Goal: Communication & Community: Answer question/provide support

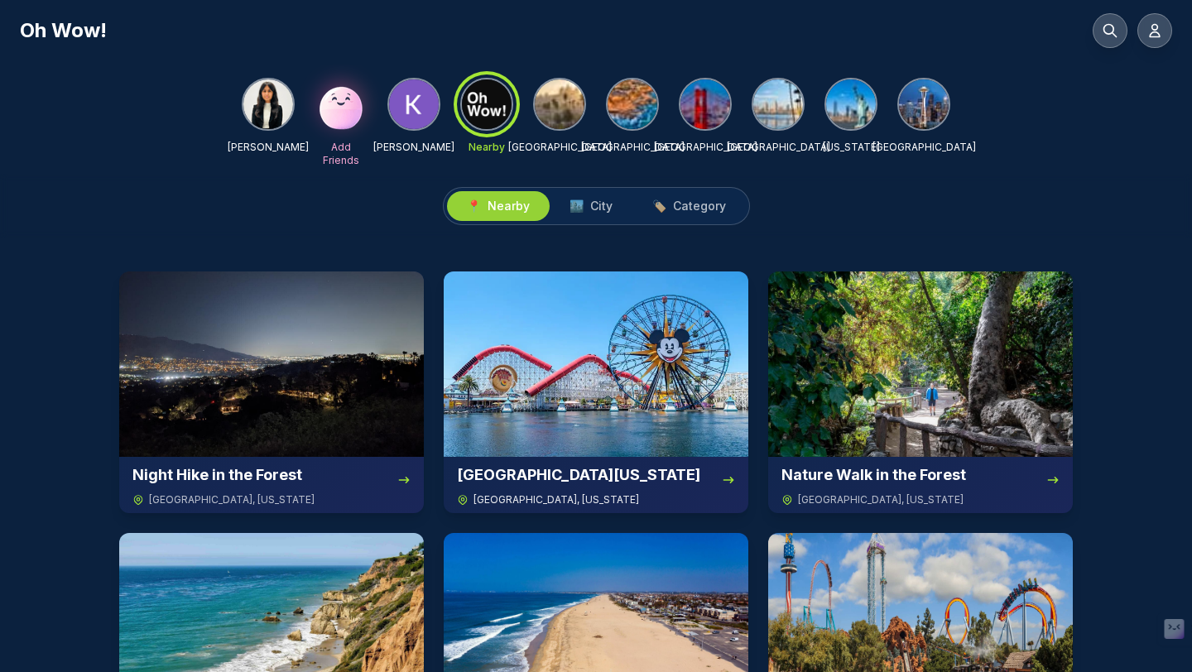
click at [526, 302] on img at bounding box center [596, 364] width 305 height 185
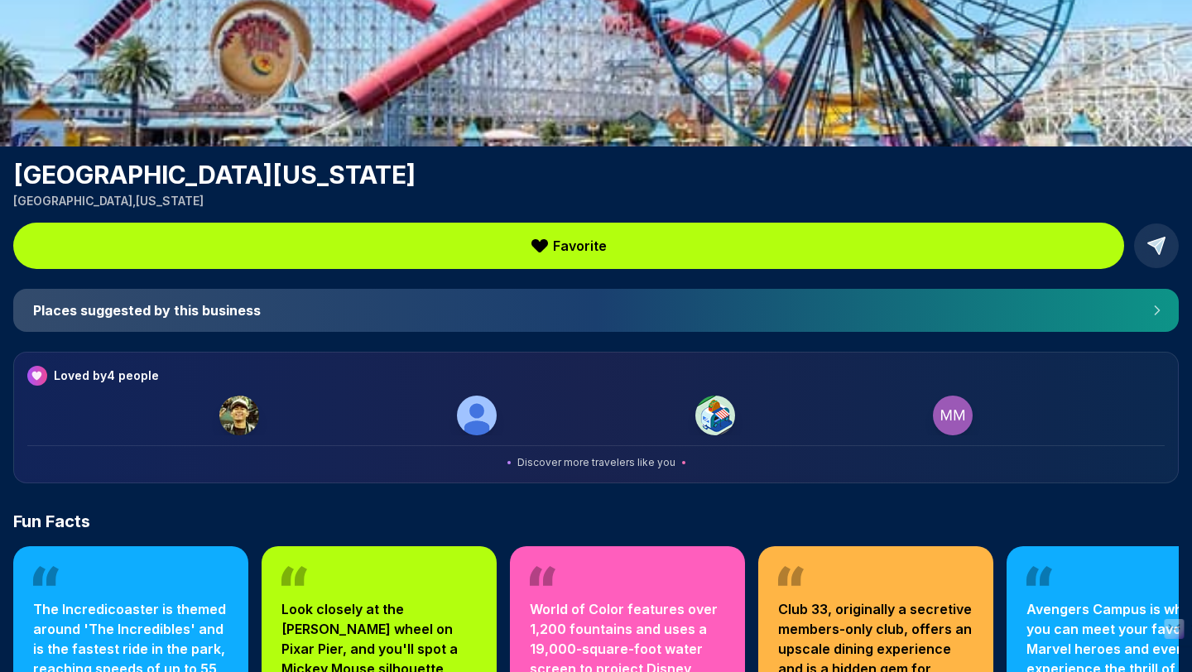
scroll to position [236, 0]
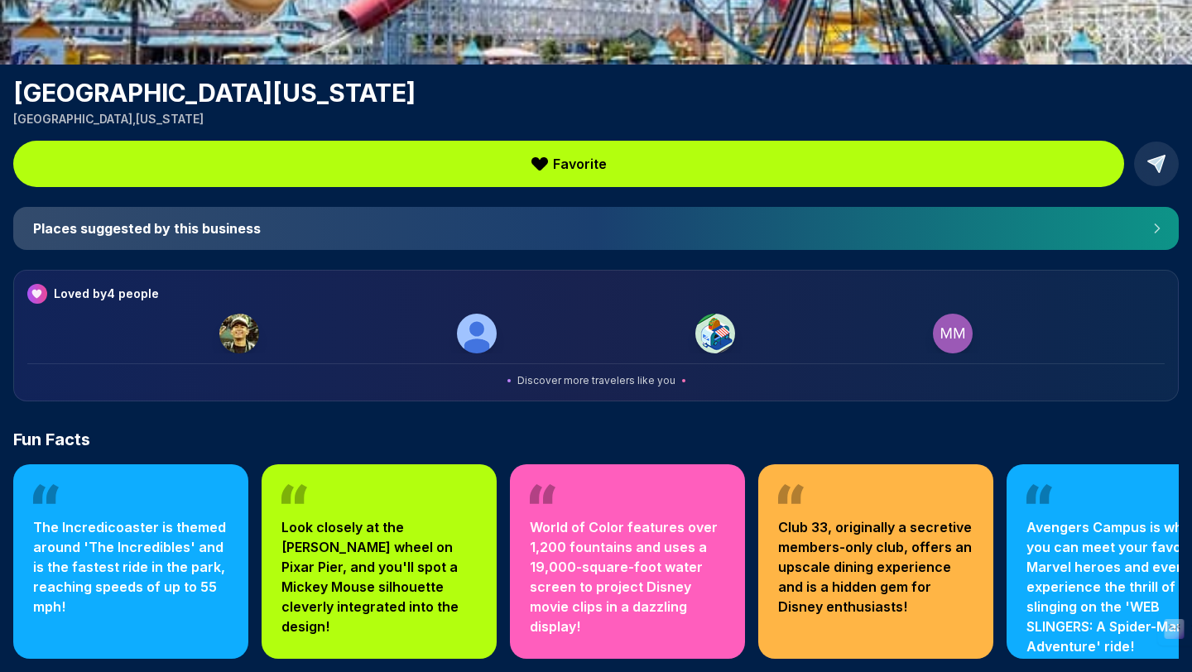
click at [969, 250] on div "Disney California Adventure Park was added to Your Favorites! View Disney Calif…" at bounding box center [596, 218] width 1192 height 908
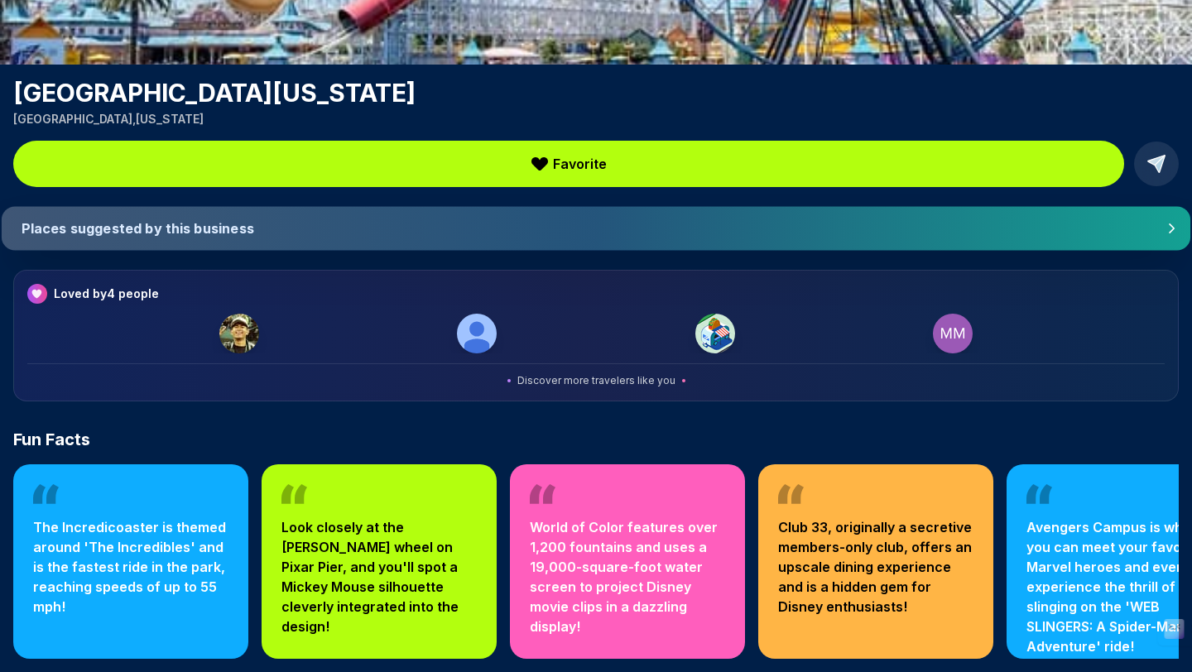
click at [967, 226] on h4 "Places suggested by this business" at bounding box center [577, 228] width 1111 height 17
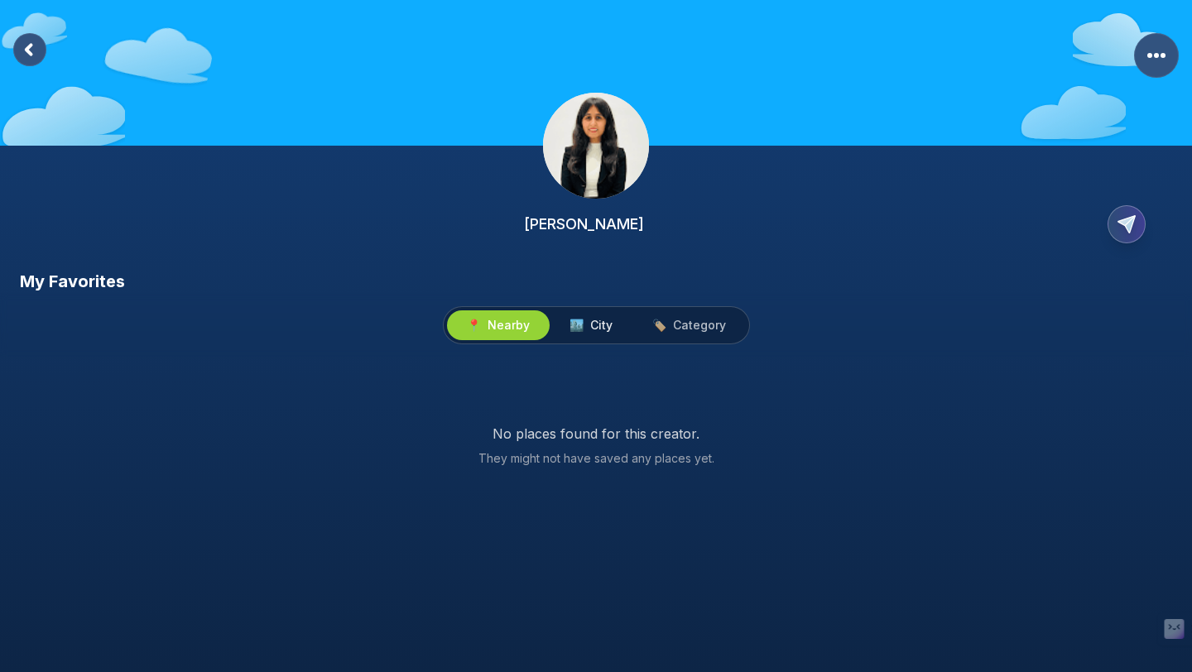
click at [600, 334] on button "🏙️ City" at bounding box center [591, 326] width 83 height 30
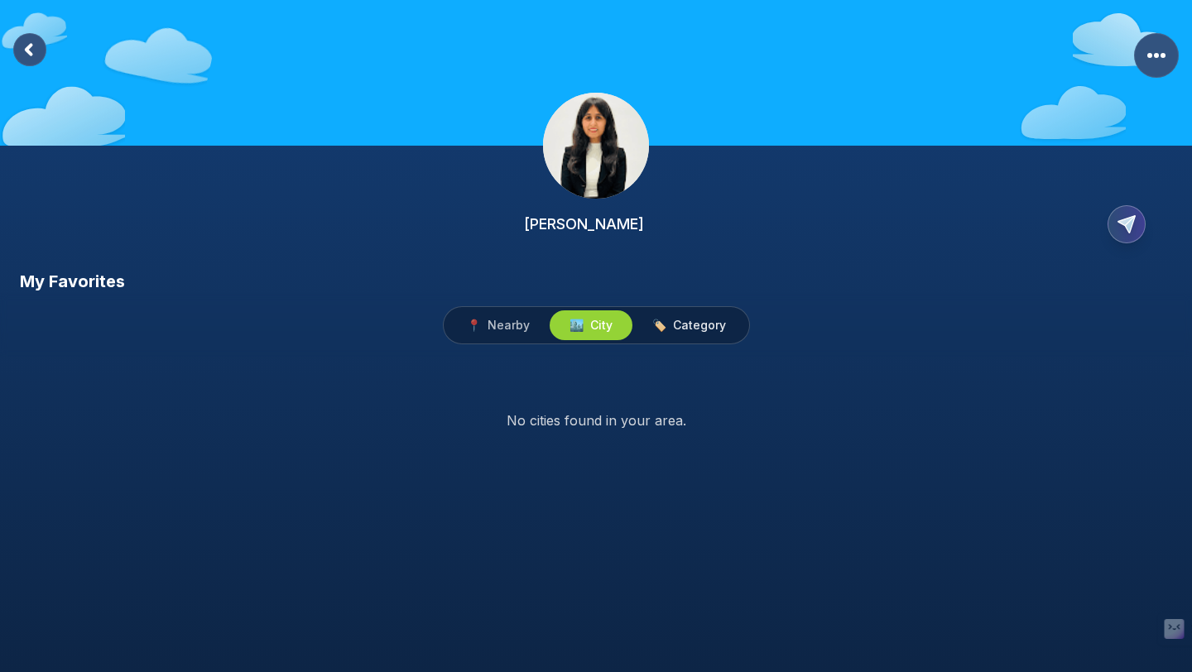
click at [686, 340] on button "🏷️ Category" at bounding box center [689, 326] width 113 height 30
click at [508, 316] on button "📍 Nearby" at bounding box center [498, 326] width 103 height 30
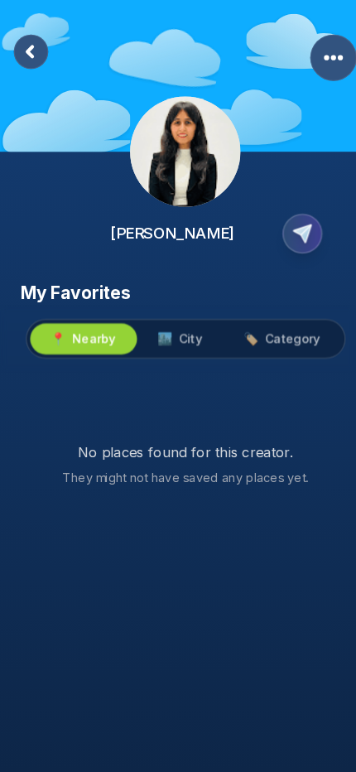
click at [188, 327] on span "City" at bounding box center [183, 325] width 22 height 17
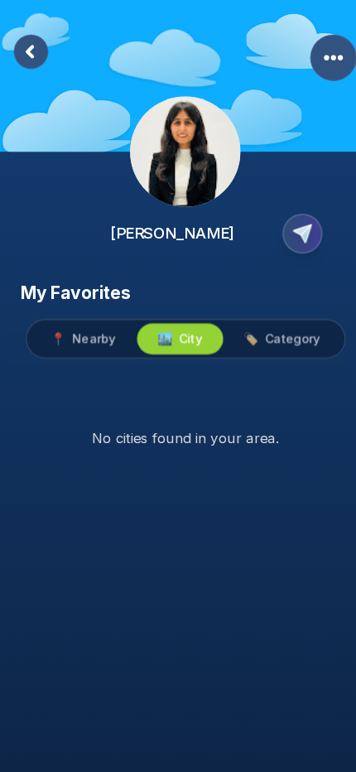
click at [258, 321] on span "Category" at bounding box center [281, 325] width 53 height 17
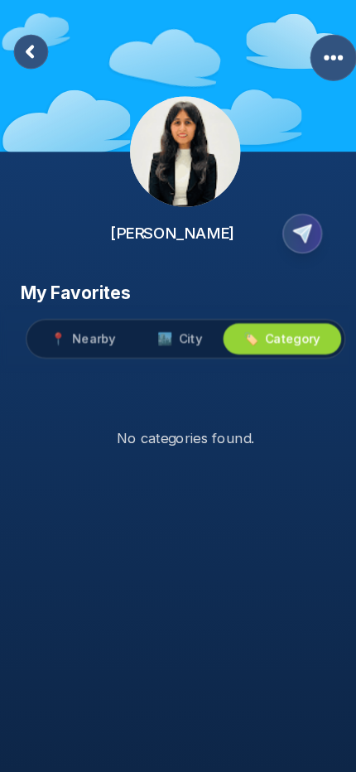
click at [36, 49] on rect at bounding box center [29, 49] width 33 height 33
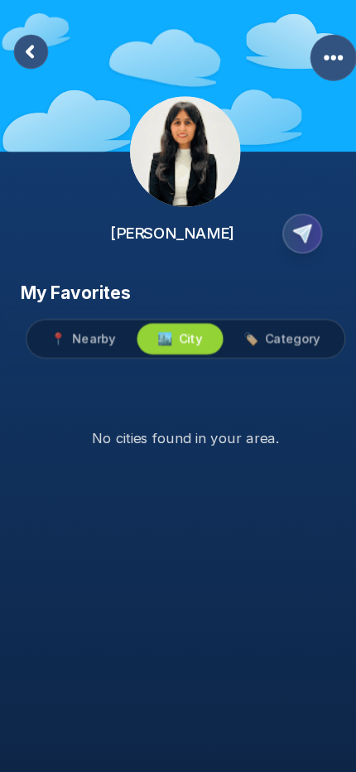
click at [40, 50] on rect at bounding box center [29, 49] width 33 height 33
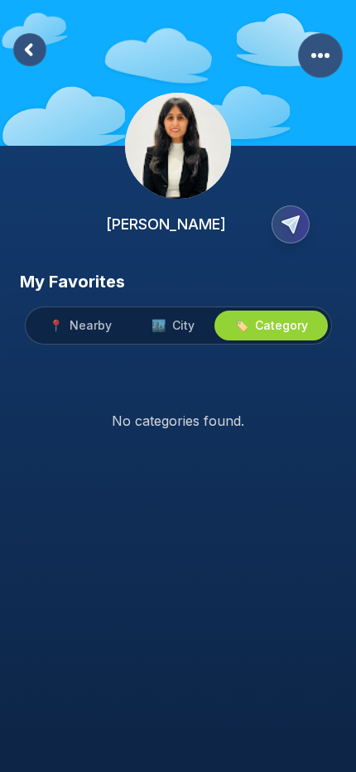
click at [42, 51] on rect at bounding box center [29, 49] width 33 height 33
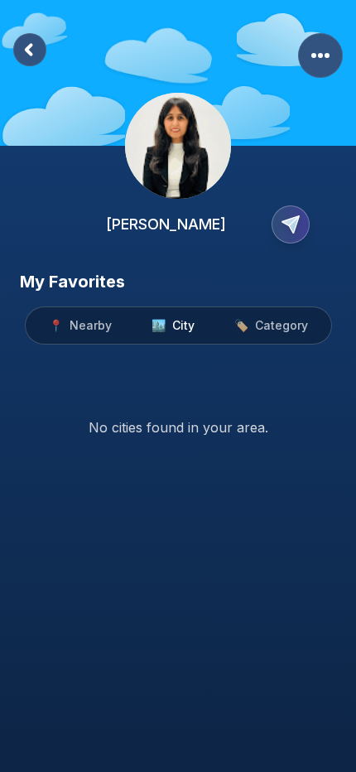
click at [43, 52] on rect at bounding box center [29, 49] width 33 height 33
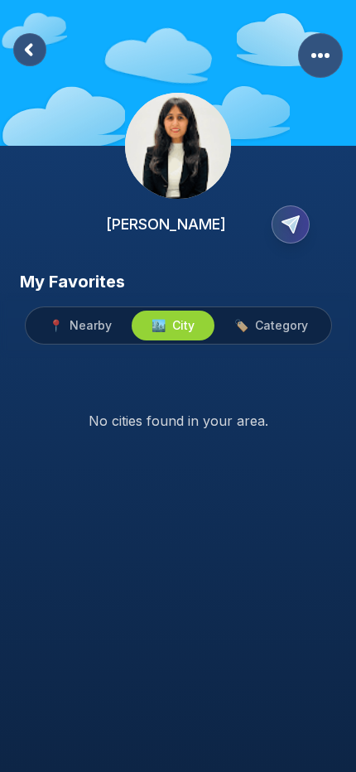
click at [37, 49] on rect at bounding box center [29, 49] width 33 height 33
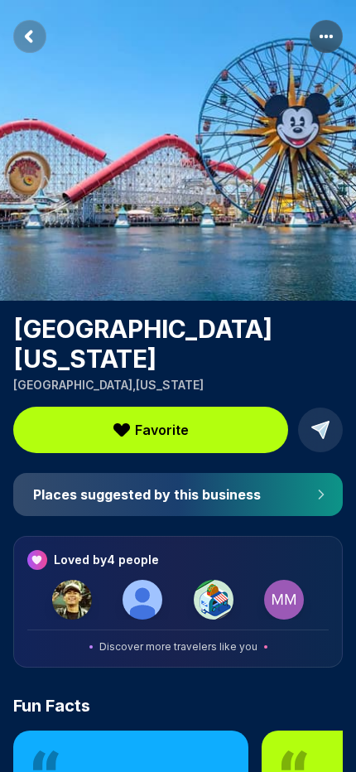
click at [318, 424] on icon at bounding box center [320, 430] width 17 height 17
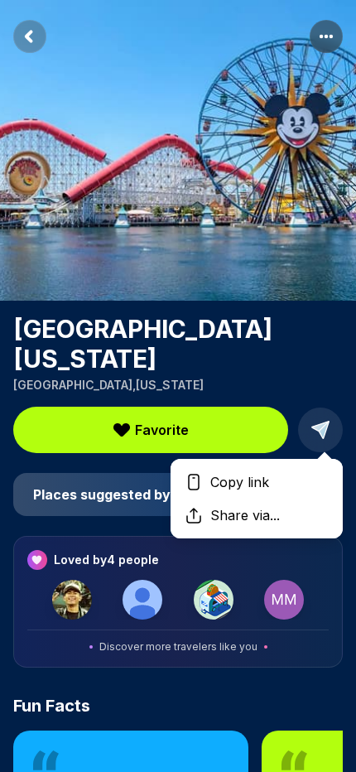
click at [295, 473] on div "Copy link" at bounding box center [257, 481] width 172 height 33
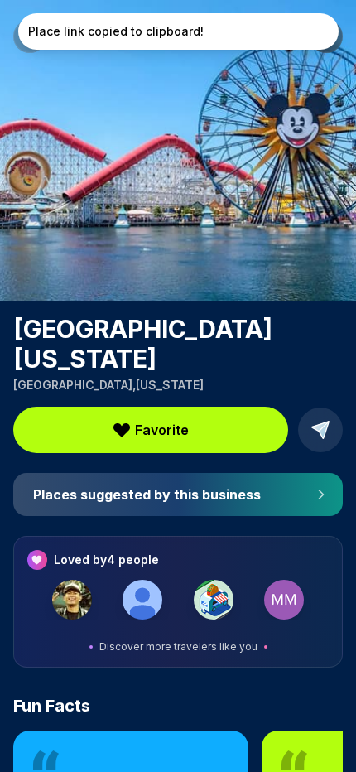
click at [312, 436] on icon at bounding box center [320, 429] width 23 height 23
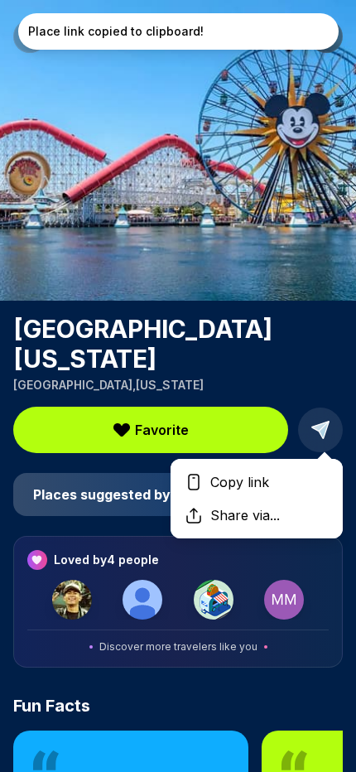
click at [302, 504] on div "Share via..." at bounding box center [257, 515] width 172 height 33
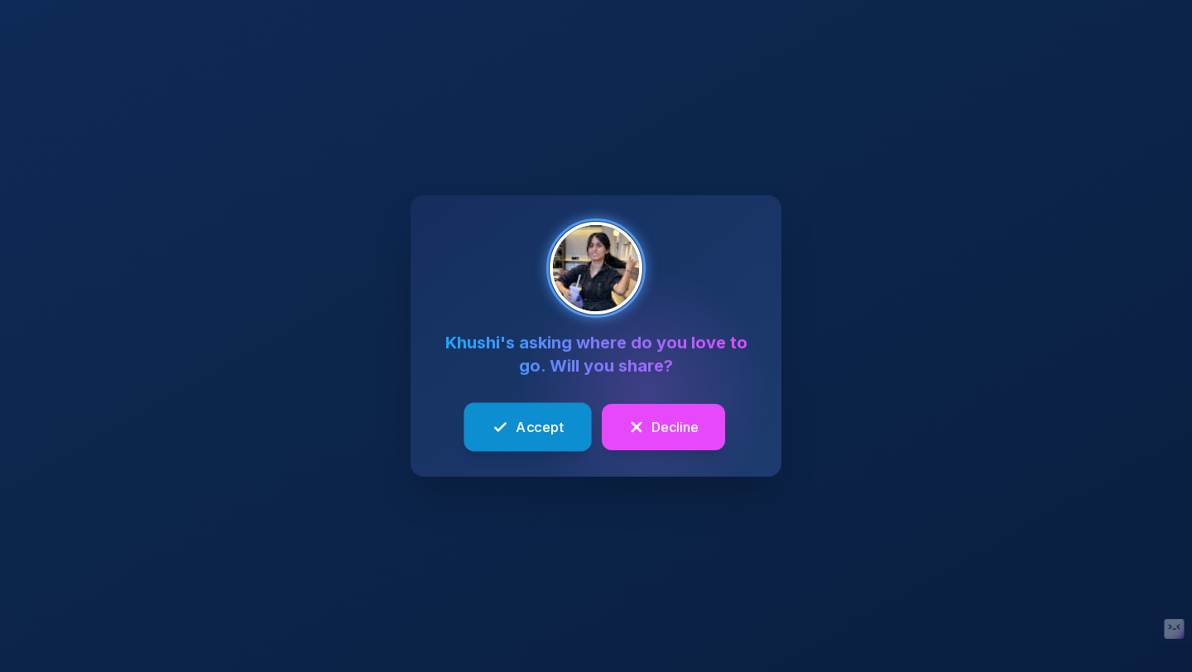
click at [509, 436] on div "Accept" at bounding box center [528, 427] width 72 height 21
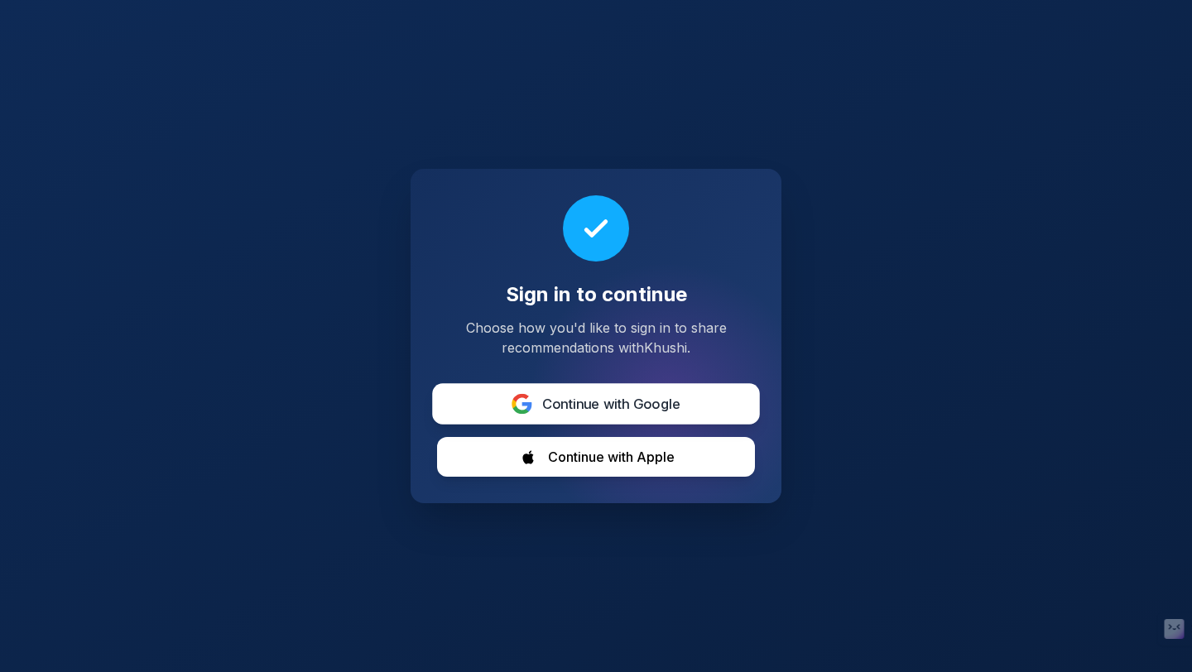
click at [555, 401] on span "Continue with Google" at bounding box center [611, 404] width 139 height 21
